Goal: Navigation & Orientation: Understand site structure

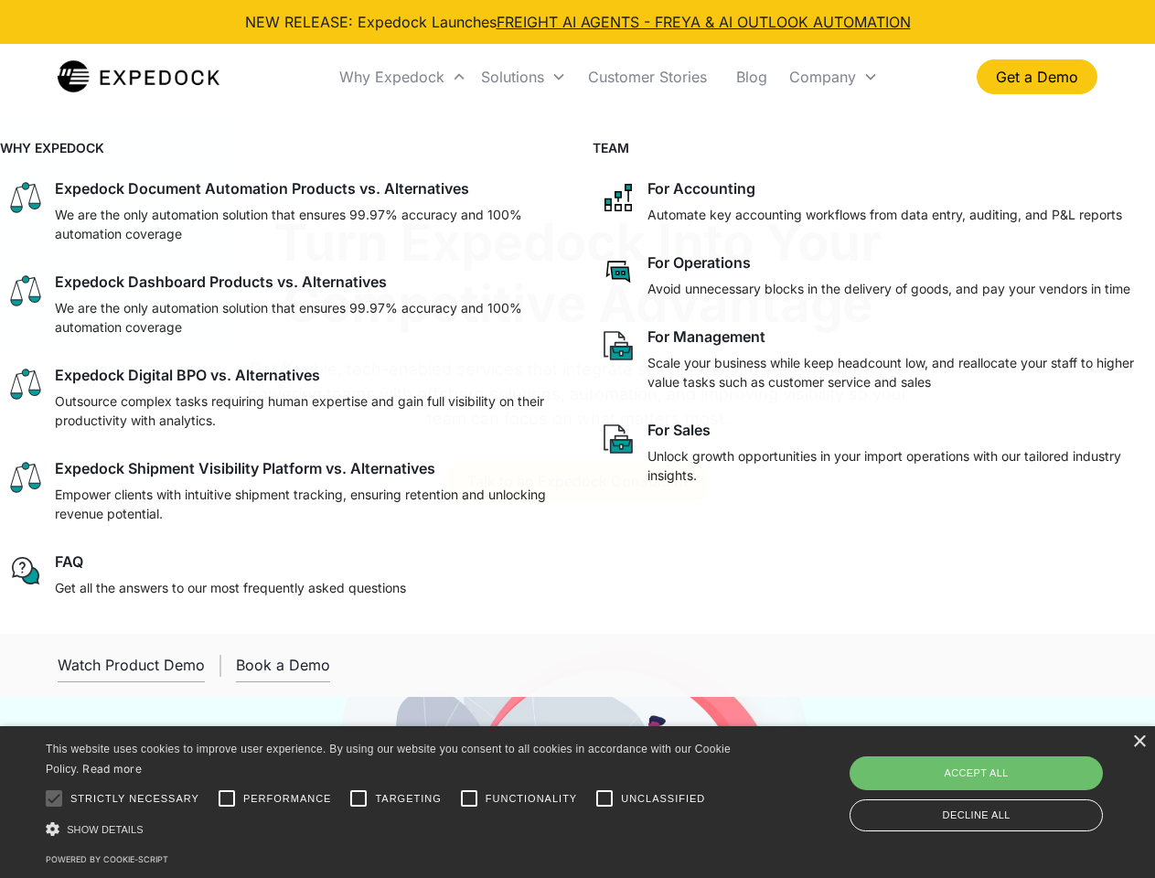
click at [403, 77] on div "Why Expedock" at bounding box center [391, 77] width 105 height 18
click at [523, 77] on div "Solutions" at bounding box center [512, 77] width 63 height 18
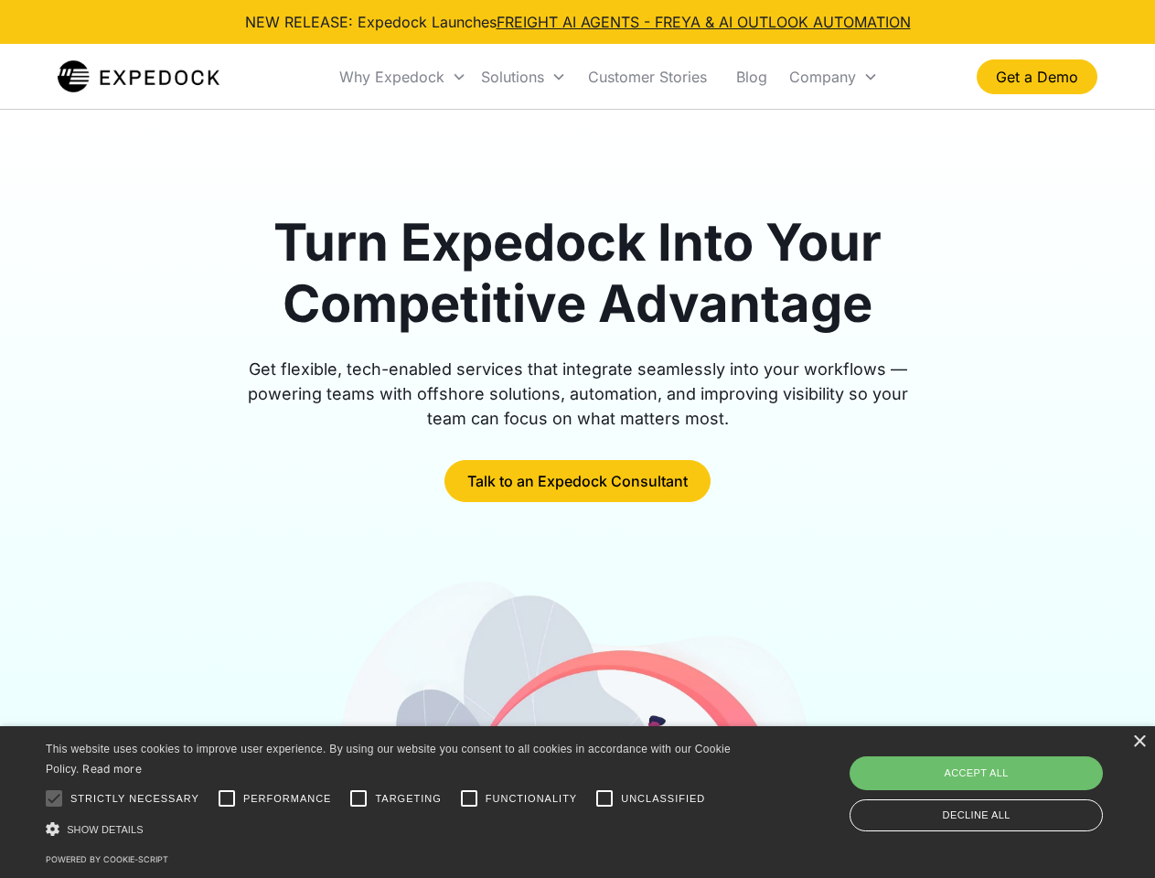
click at [833, 77] on div "Company" at bounding box center [822, 77] width 67 height 18
click at [54, 799] on div at bounding box center [54, 798] width 37 height 37
click at [227, 799] on input "Performance" at bounding box center [227, 798] width 37 height 37
checkbox input "true"
click at [359, 799] on input "Targeting" at bounding box center [358, 798] width 37 height 37
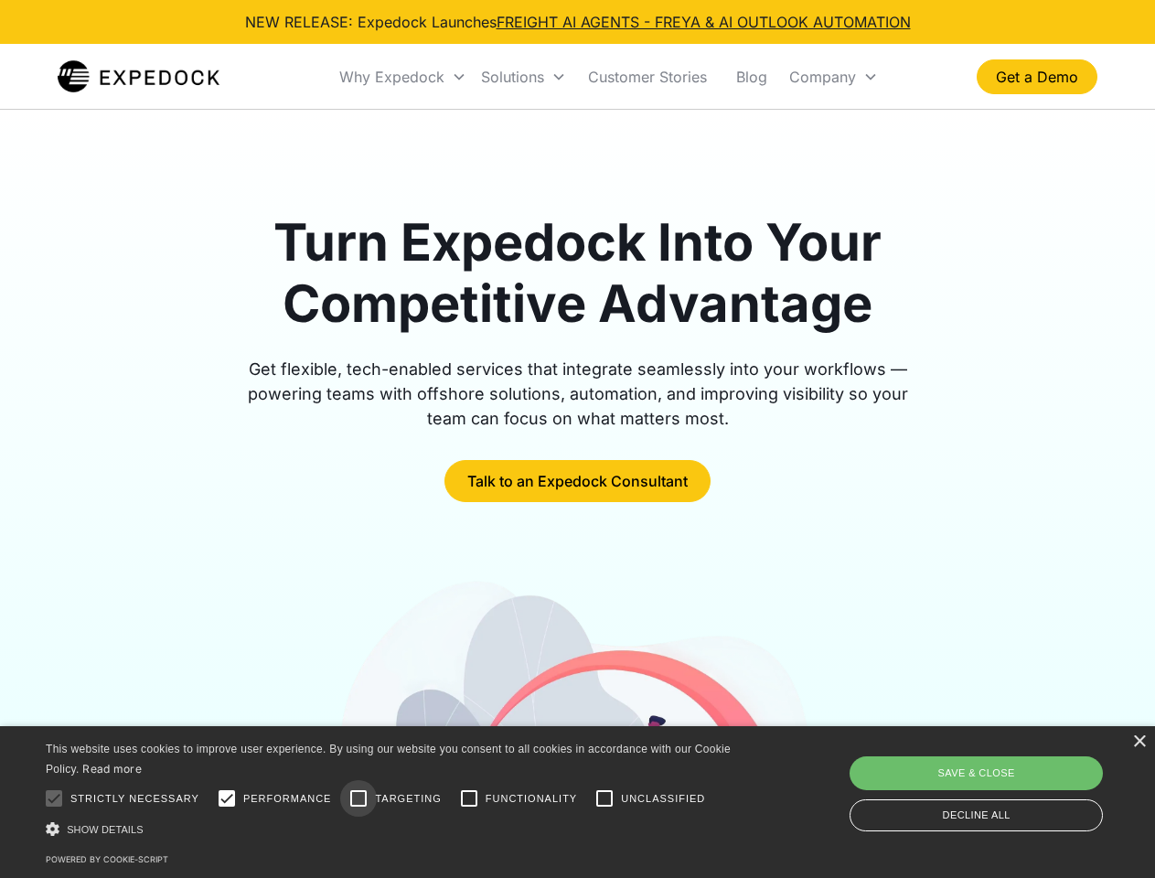
checkbox input "true"
click at [469, 799] on input "Functionality" at bounding box center [469, 798] width 37 height 37
checkbox input "true"
click at [605, 799] on input "Unclassified" at bounding box center [604, 798] width 37 height 37
checkbox input "true"
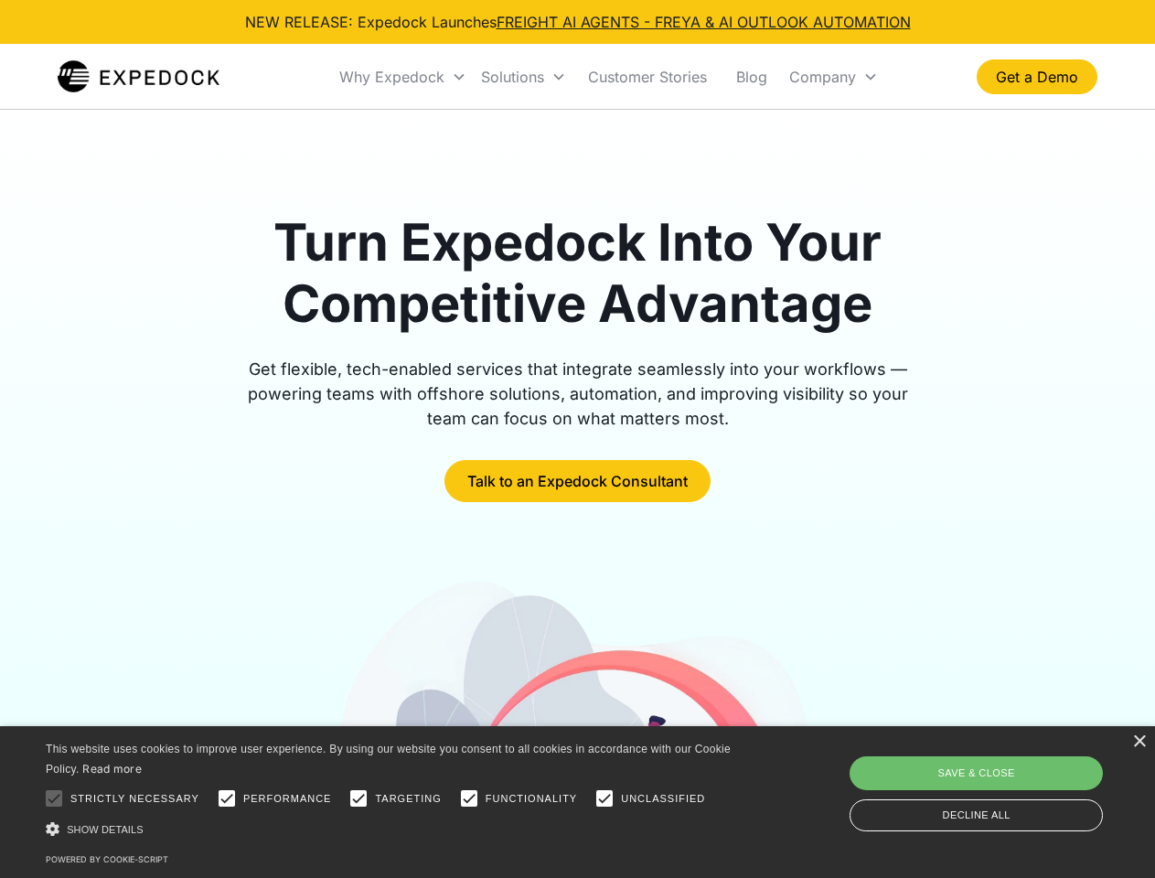
click at [391, 829] on div "Show details Hide details" at bounding box center [391, 829] width 691 height 19
